Goal: Task Accomplishment & Management: Complete application form

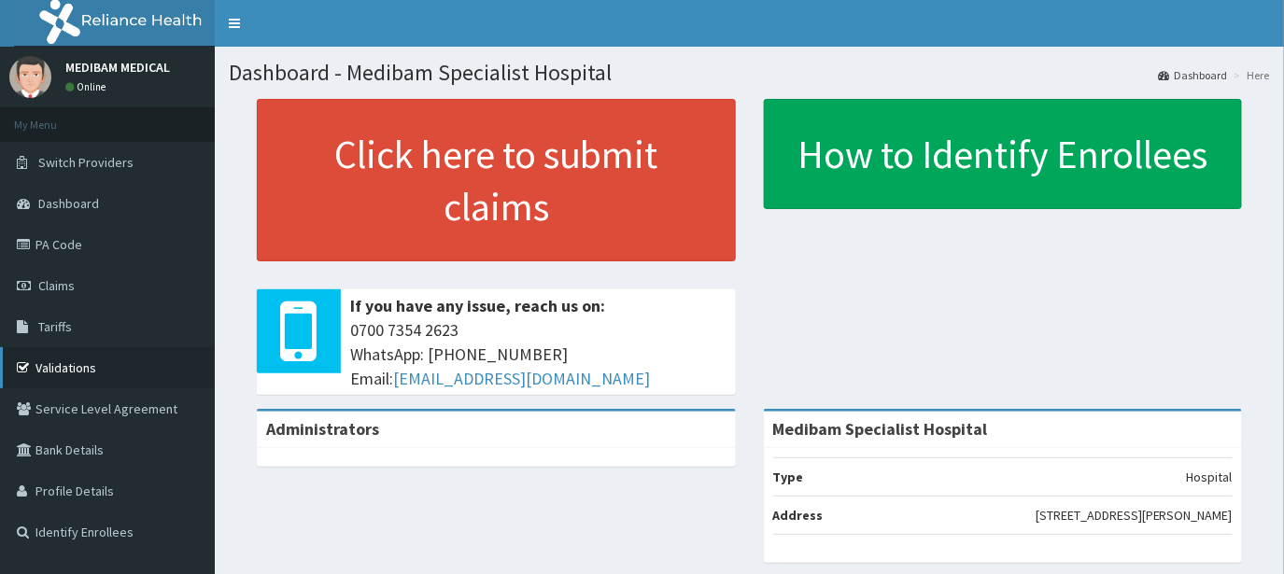
click at [91, 372] on link "Validations" at bounding box center [107, 367] width 215 height 41
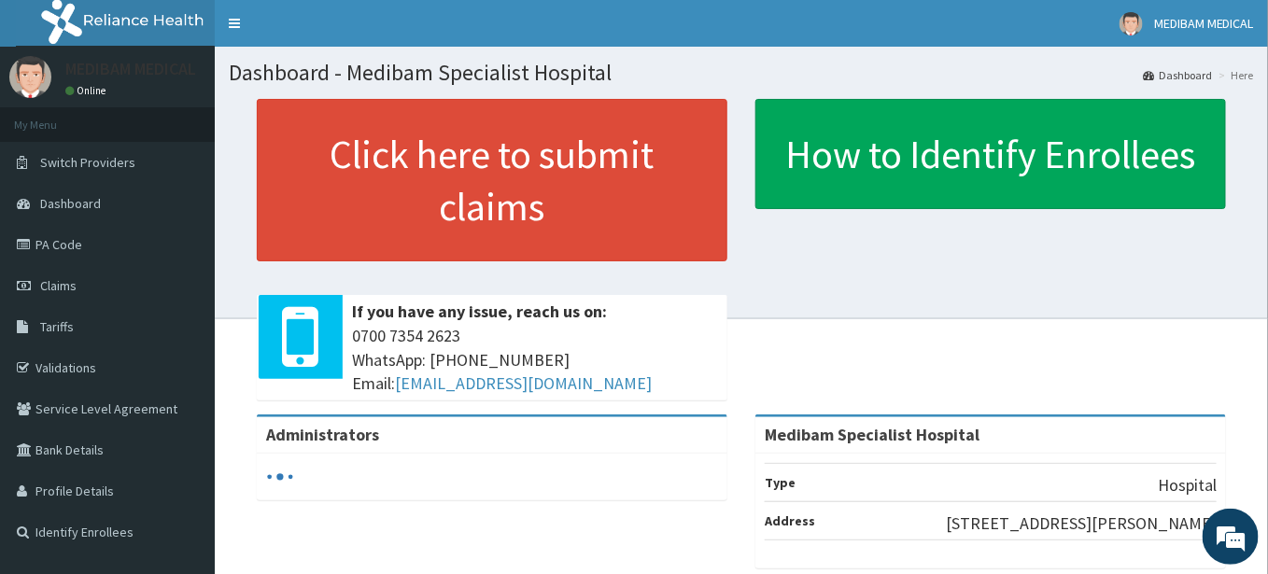
click at [745, 260] on div "Click here to submit claims If you have any issue, reach us on: [PHONE_NUMBER] …" at bounding box center [742, 257] width 1026 height 316
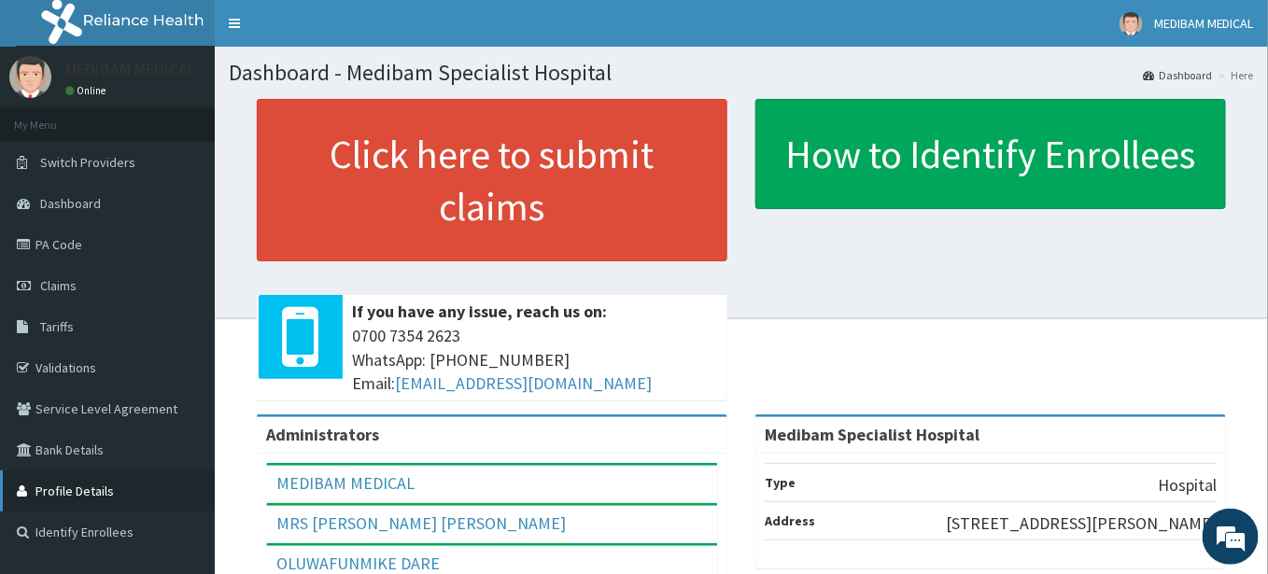
click at [73, 487] on link "Profile Details" at bounding box center [107, 491] width 215 height 41
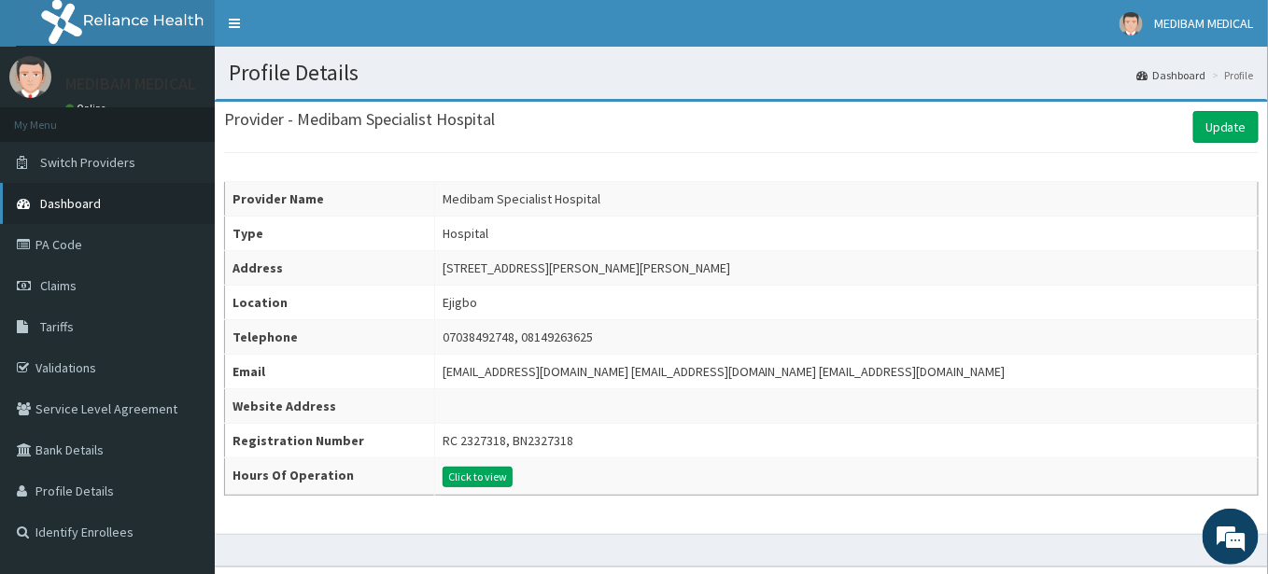
click at [106, 196] on link "Dashboard" at bounding box center [107, 203] width 215 height 41
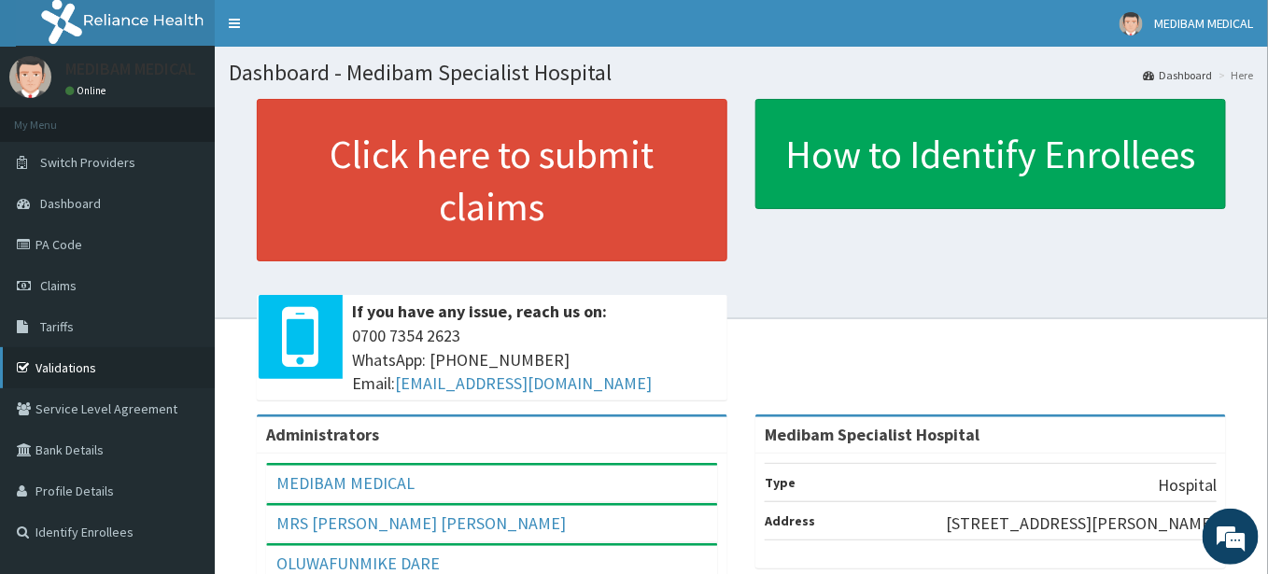
click at [76, 367] on link "Validations" at bounding box center [107, 367] width 215 height 41
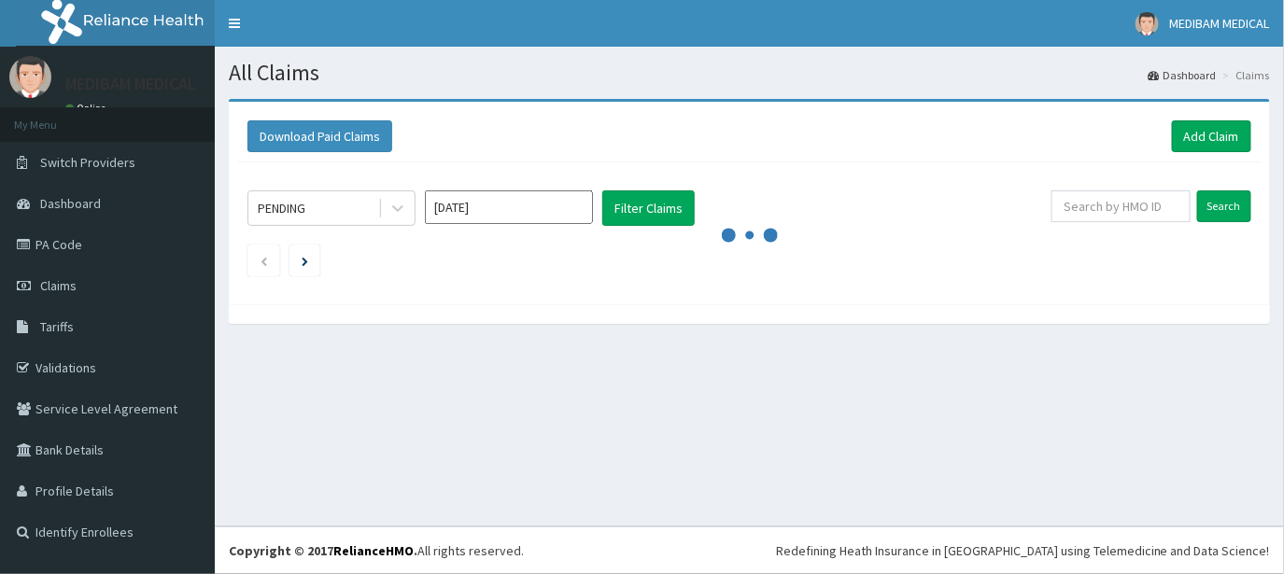
click at [108, 366] on link "Validations" at bounding box center [107, 367] width 215 height 41
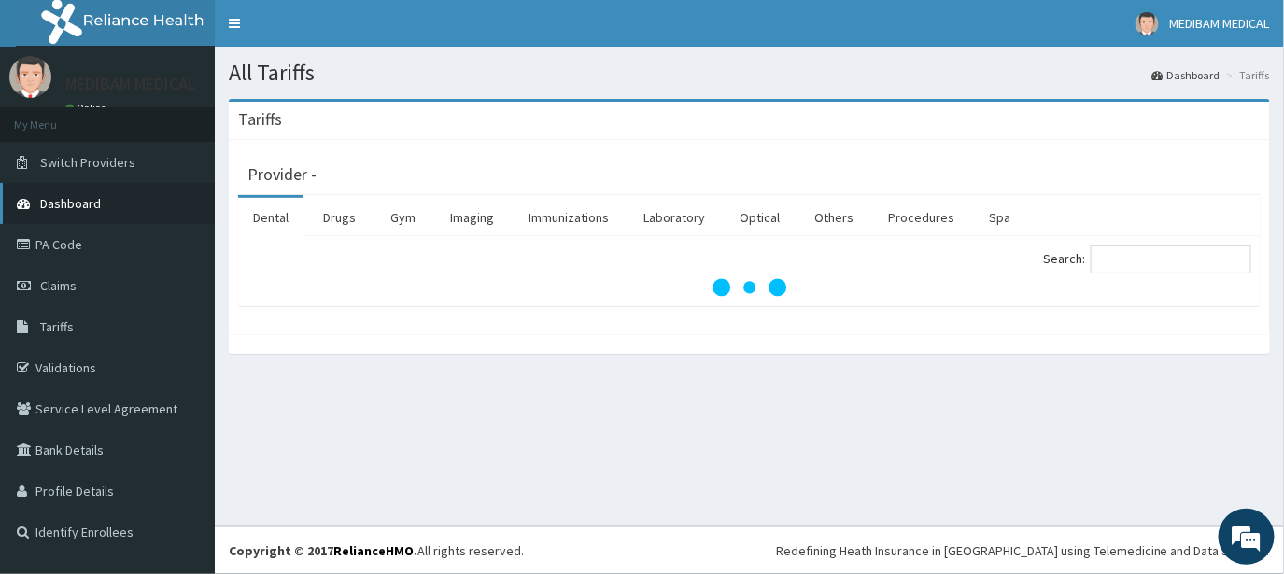
click at [102, 206] on link "Dashboard" at bounding box center [107, 203] width 215 height 41
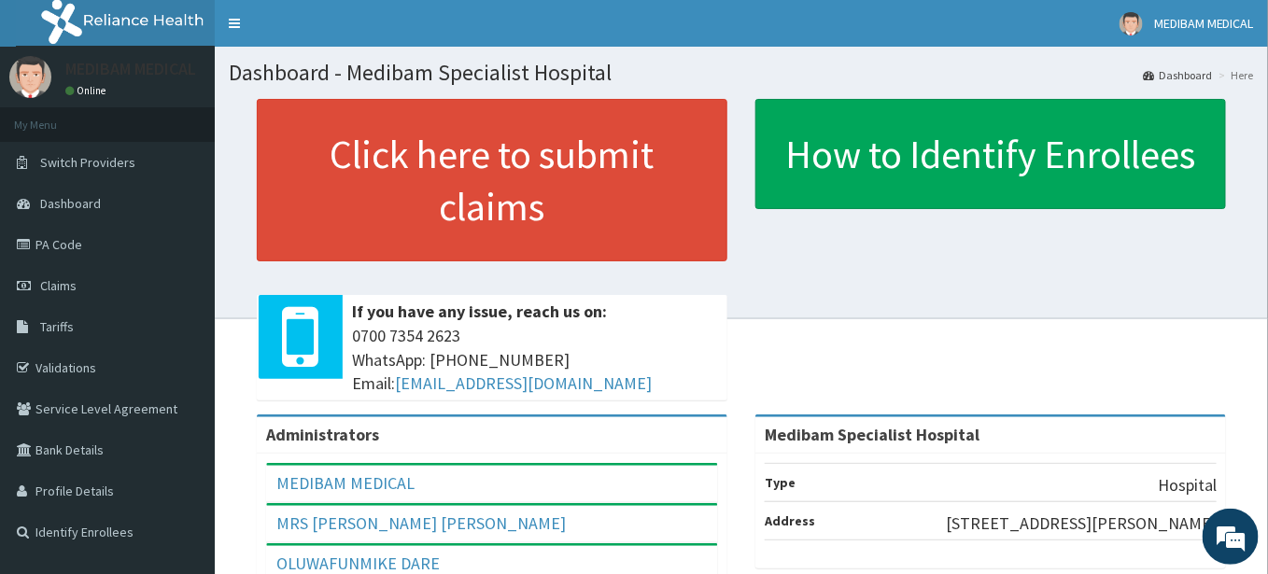
click at [885, 353] on div "Click here to submit claims If you have any issue, reach us on: [PHONE_NUMBER] …" at bounding box center [742, 257] width 1026 height 316
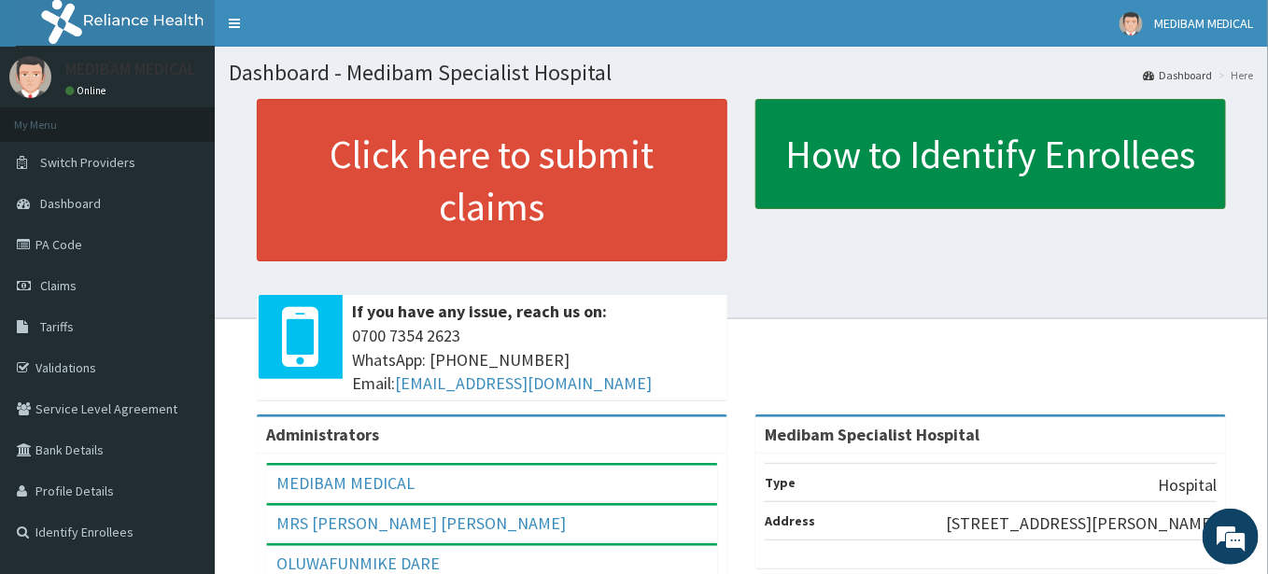
click at [915, 151] on link "How to Identify Enrollees" at bounding box center [991, 154] width 471 height 110
click at [934, 188] on link "How to Identify Enrollees" at bounding box center [991, 154] width 471 height 110
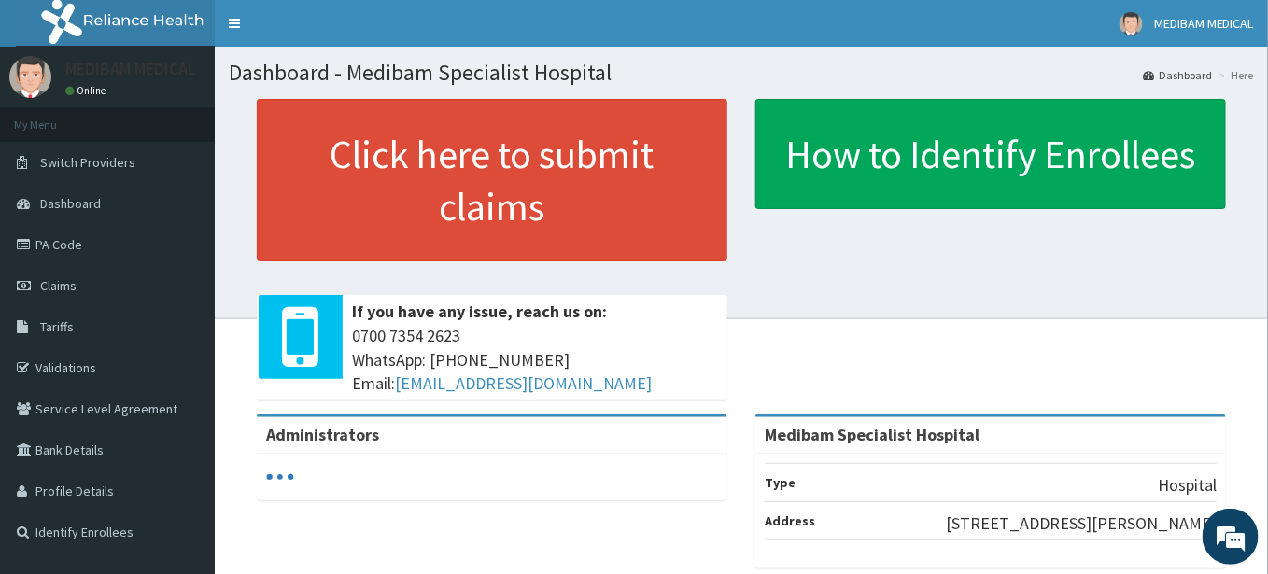
click at [92, 288] on link "Claims" at bounding box center [107, 285] width 215 height 41
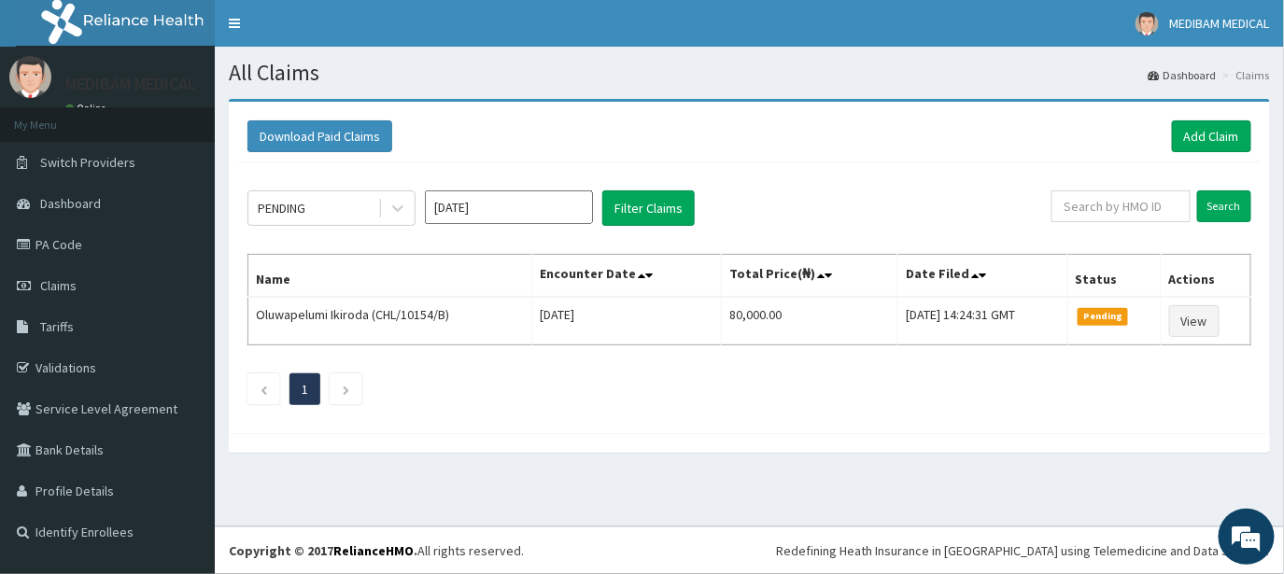
click at [74, 250] on link "PA Code" at bounding box center [107, 244] width 215 height 41
drag, startPoint x: 0, startPoint y: 0, endPoint x: 74, endPoint y: 250, distance: 261.0
click at [74, 250] on link "PA Code" at bounding box center [107, 244] width 215 height 41
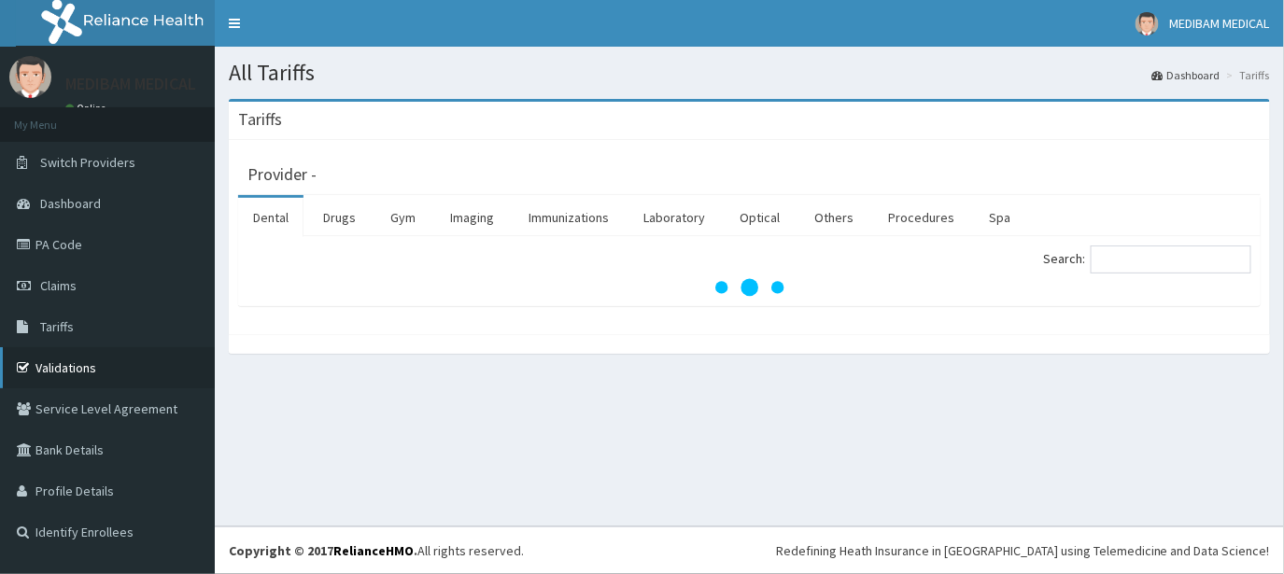
click at [98, 368] on link "Validations" at bounding box center [107, 367] width 215 height 41
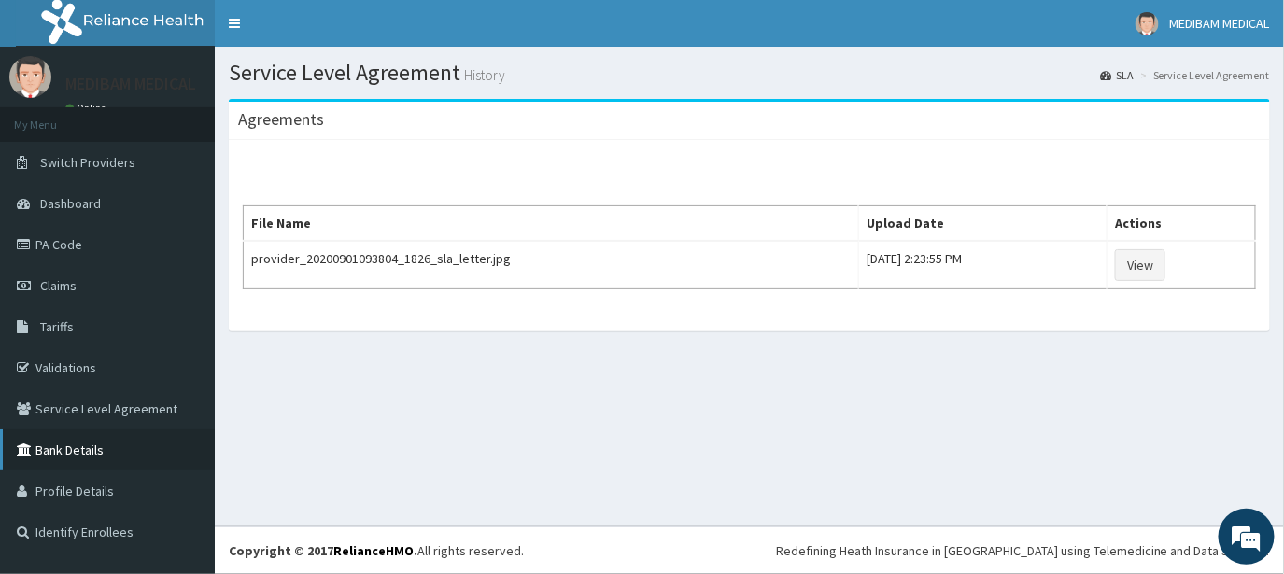
click at [173, 455] on link "Bank Details" at bounding box center [107, 450] width 215 height 41
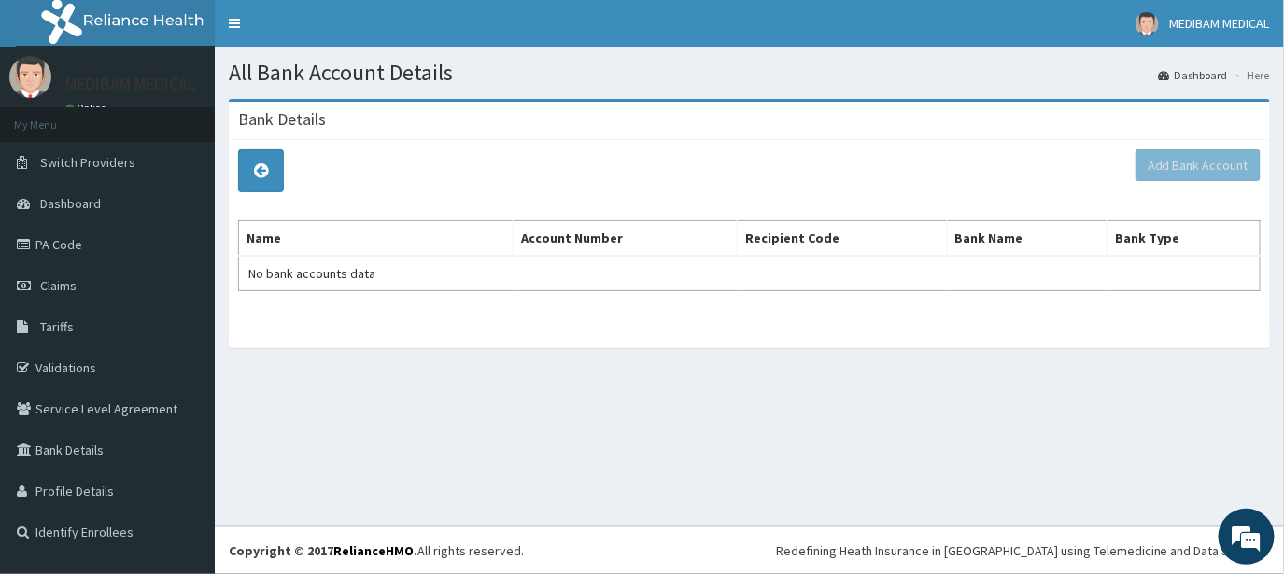
click at [229, 493] on div "All Bank Account Details Dashboard Here Bank Details Add Bank Account Name Acco…" at bounding box center [749, 287] width 1069 height 480
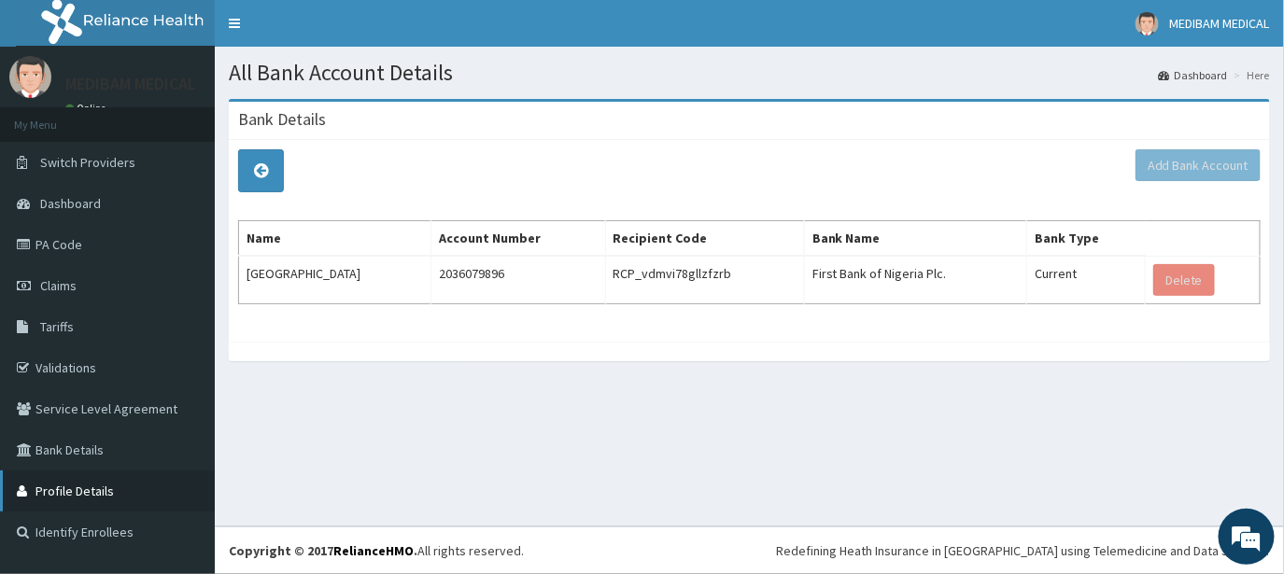
click at [168, 474] on link "Profile Details" at bounding box center [107, 491] width 215 height 41
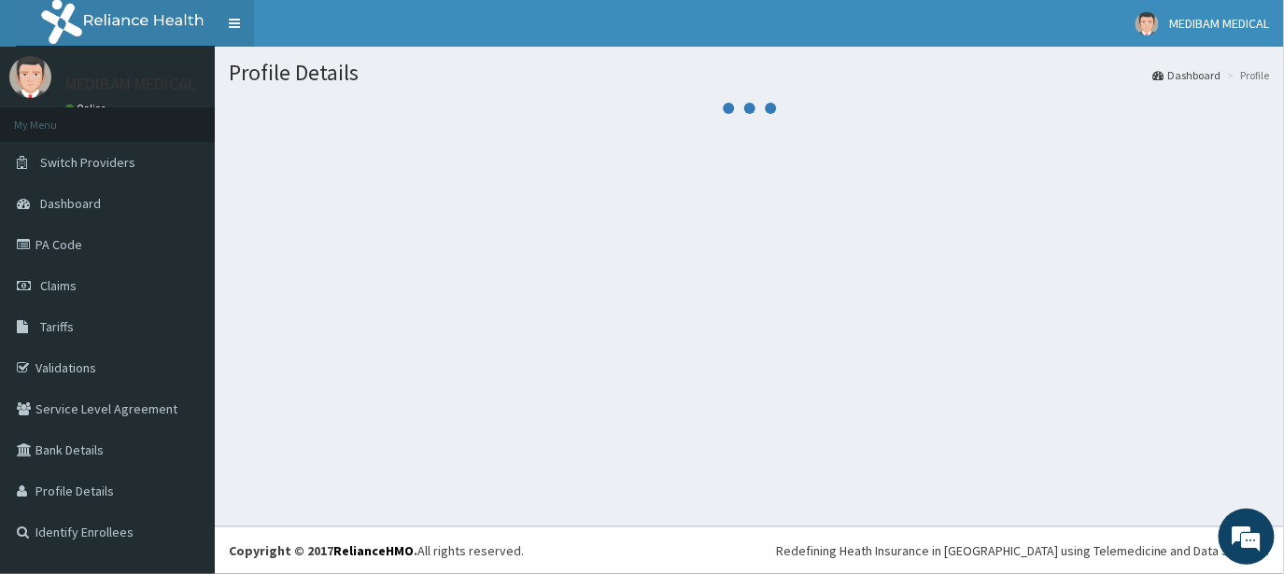
click at [225, 15] on link "Toggle navigation" at bounding box center [234, 23] width 39 height 47
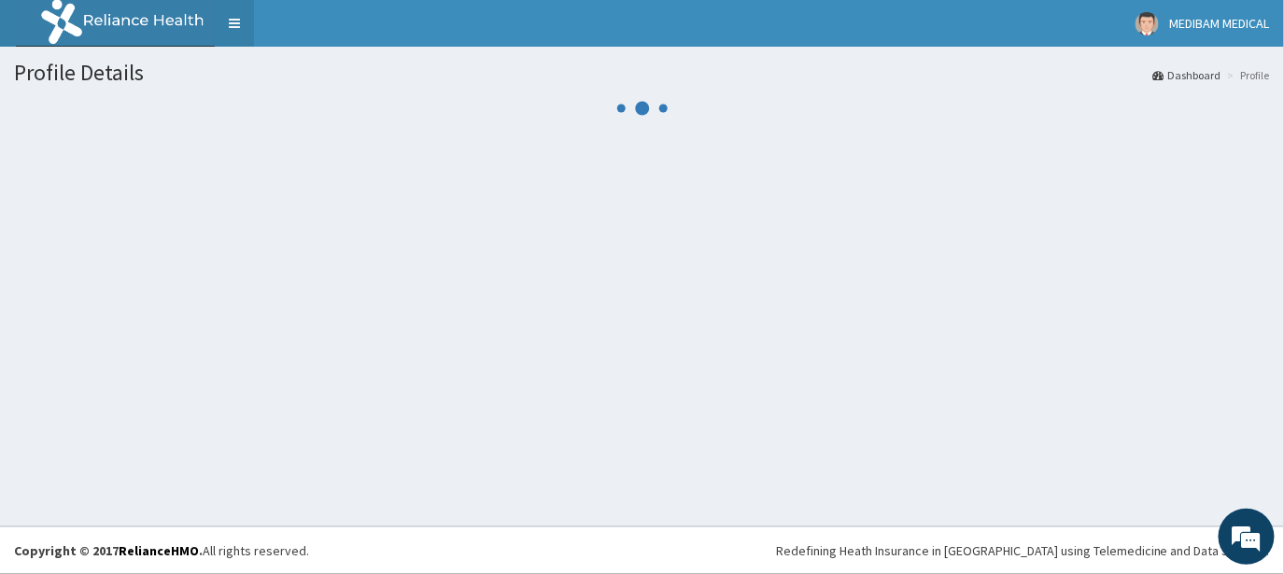
click at [225, 15] on link "Toggle navigation" at bounding box center [234, 23] width 39 height 47
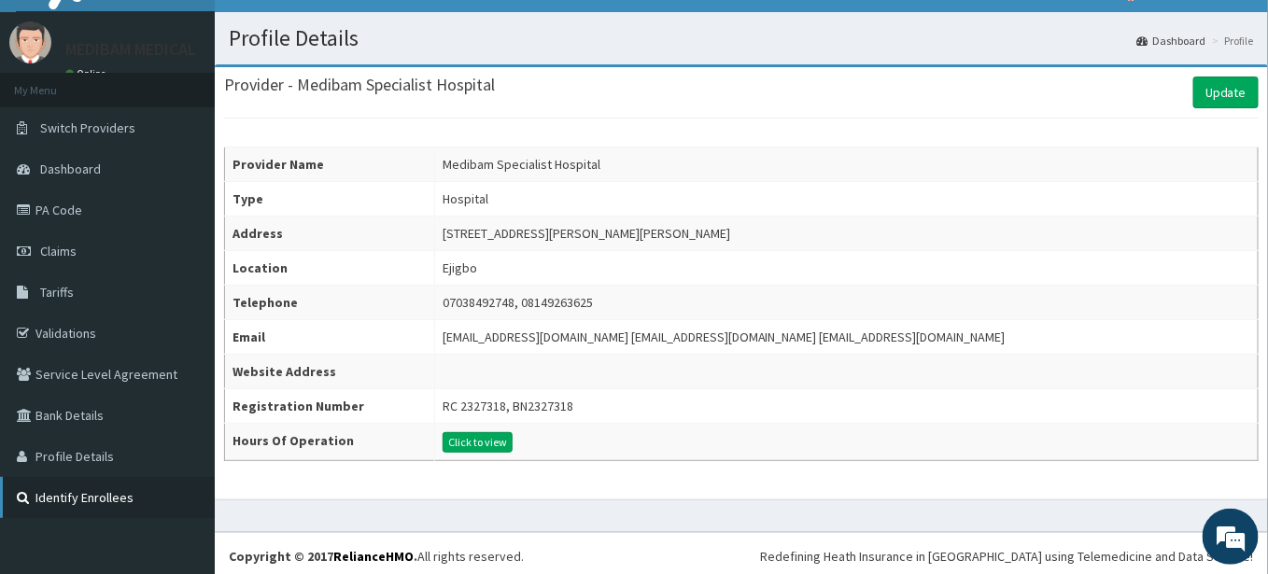
click at [151, 494] on link "Identify Enrollees" at bounding box center [107, 497] width 215 height 41
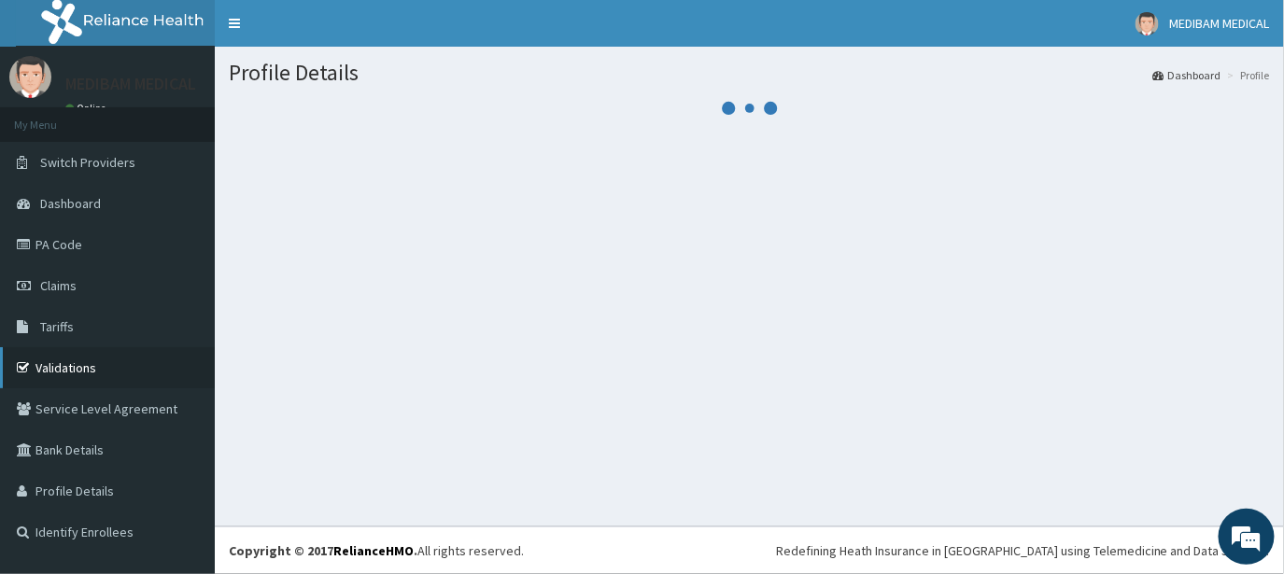
click at [96, 375] on link "Validations" at bounding box center [107, 367] width 215 height 41
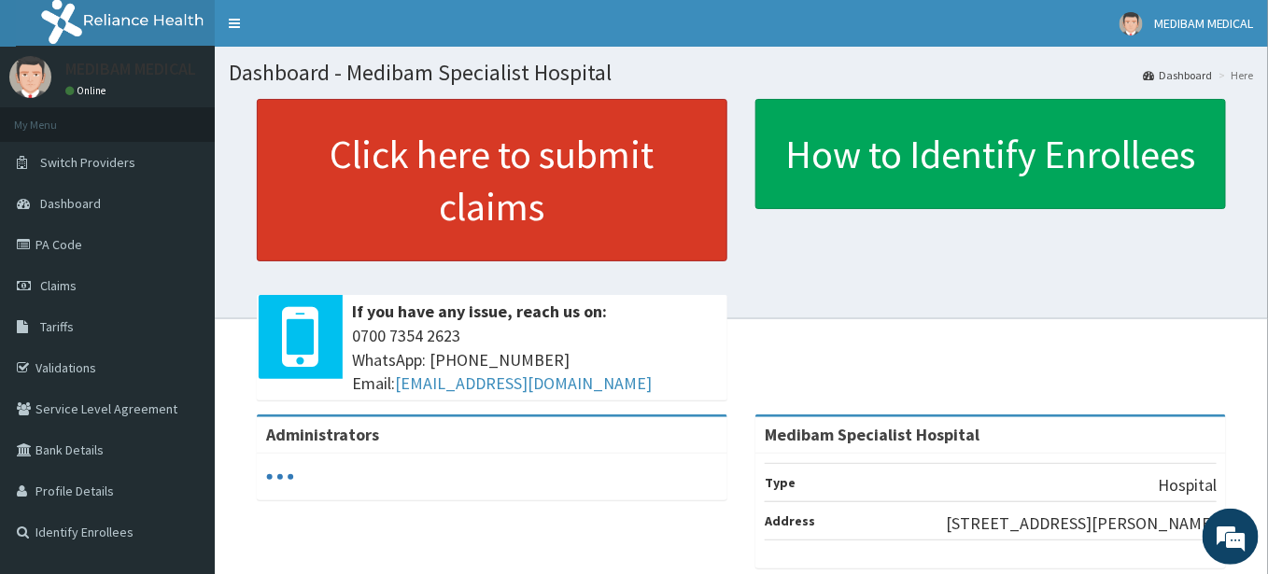
click at [607, 235] on link "Click here to submit claims" at bounding box center [492, 180] width 471 height 163
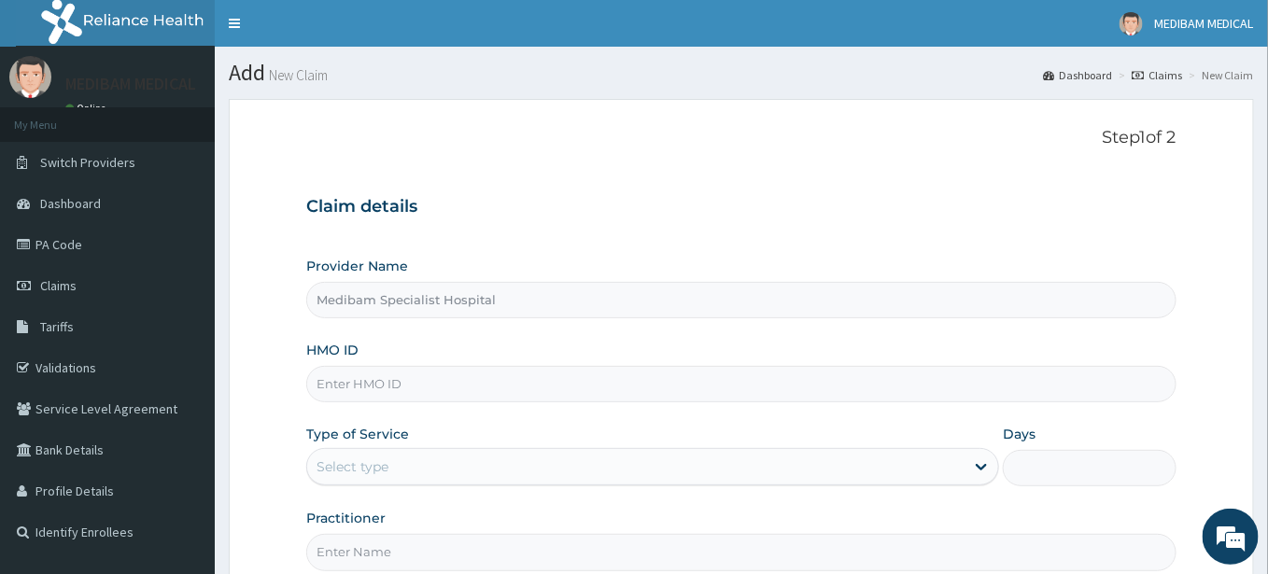
type input "Medibam Specialist Hospital"
click at [579, 378] on input "HMO ID" at bounding box center [741, 384] width 871 height 36
paste input "CHL/10379/A"
click at [579, 378] on input "CHL/10379/A" at bounding box center [741, 384] width 871 height 36
type input "CHL/10379/A"
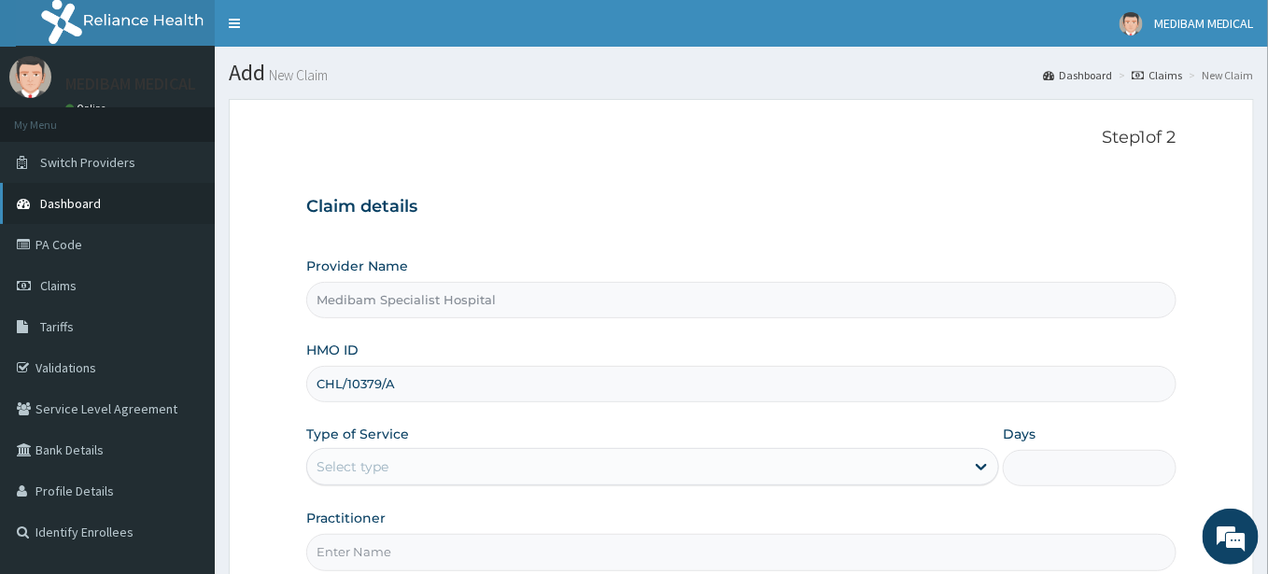
click at [90, 196] on span "Dashboard" at bounding box center [70, 203] width 61 height 17
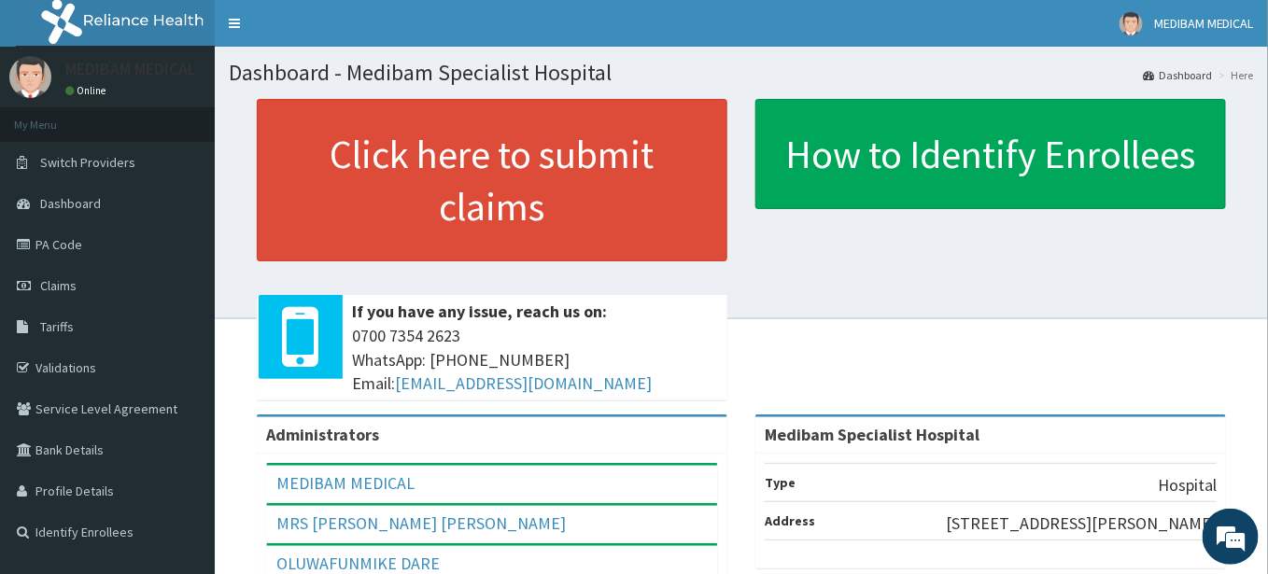
click at [891, 383] on div "Click here to submit claims If you have any issue, reach us on: [PHONE_NUMBER] …" at bounding box center [742, 257] width 1026 height 316
